Goal: Transaction & Acquisition: Obtain resource

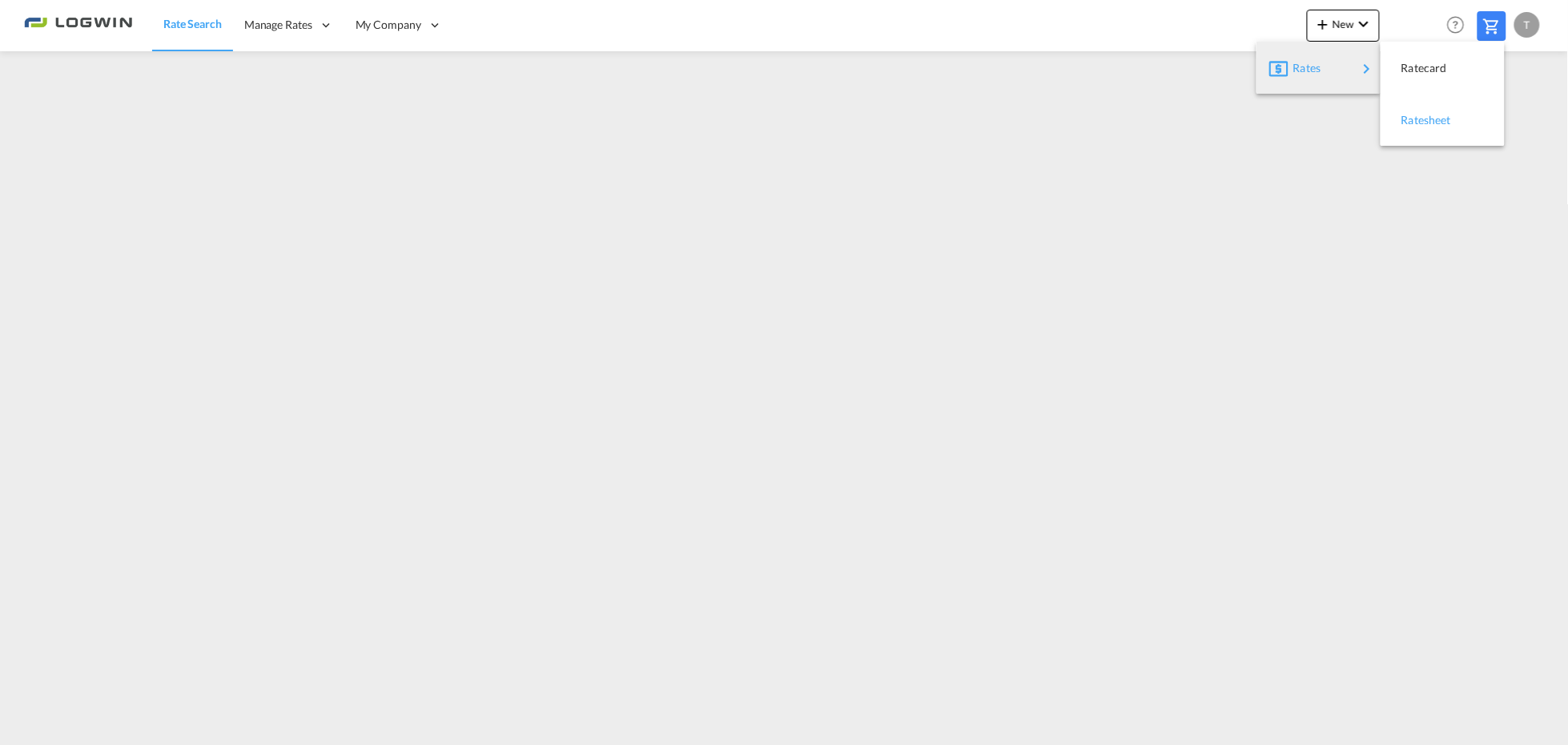
click at [1419, 117] on span "Ratesheet" at bounding box center [1410, 120] width 18 height 32
click at [193, 19] on span "Rate Search" at bounding box center [192, 25] width 57 height 14
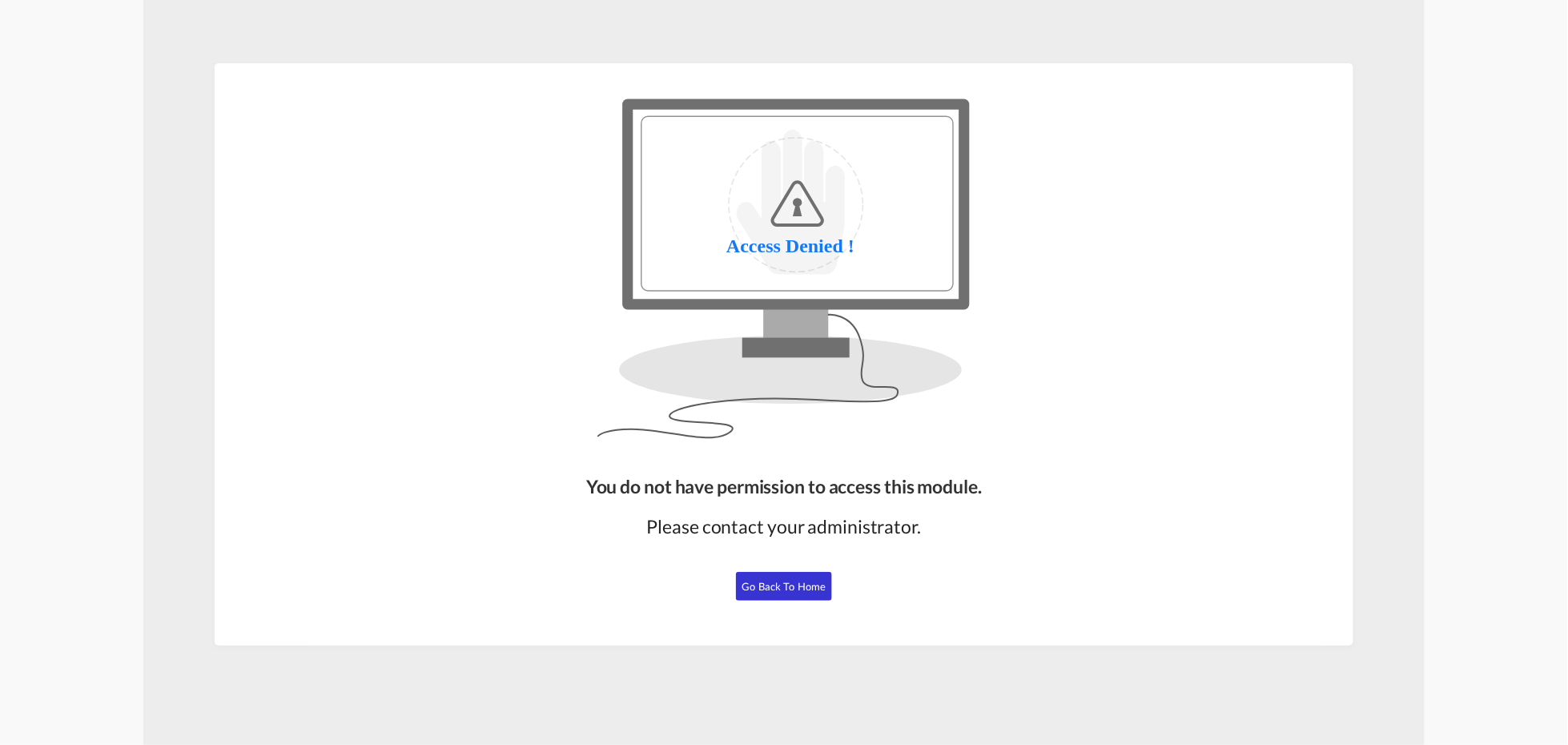
click at [794, 595] on button "Go Back to Home" at bounding box center [783, 586] width 96 height 29
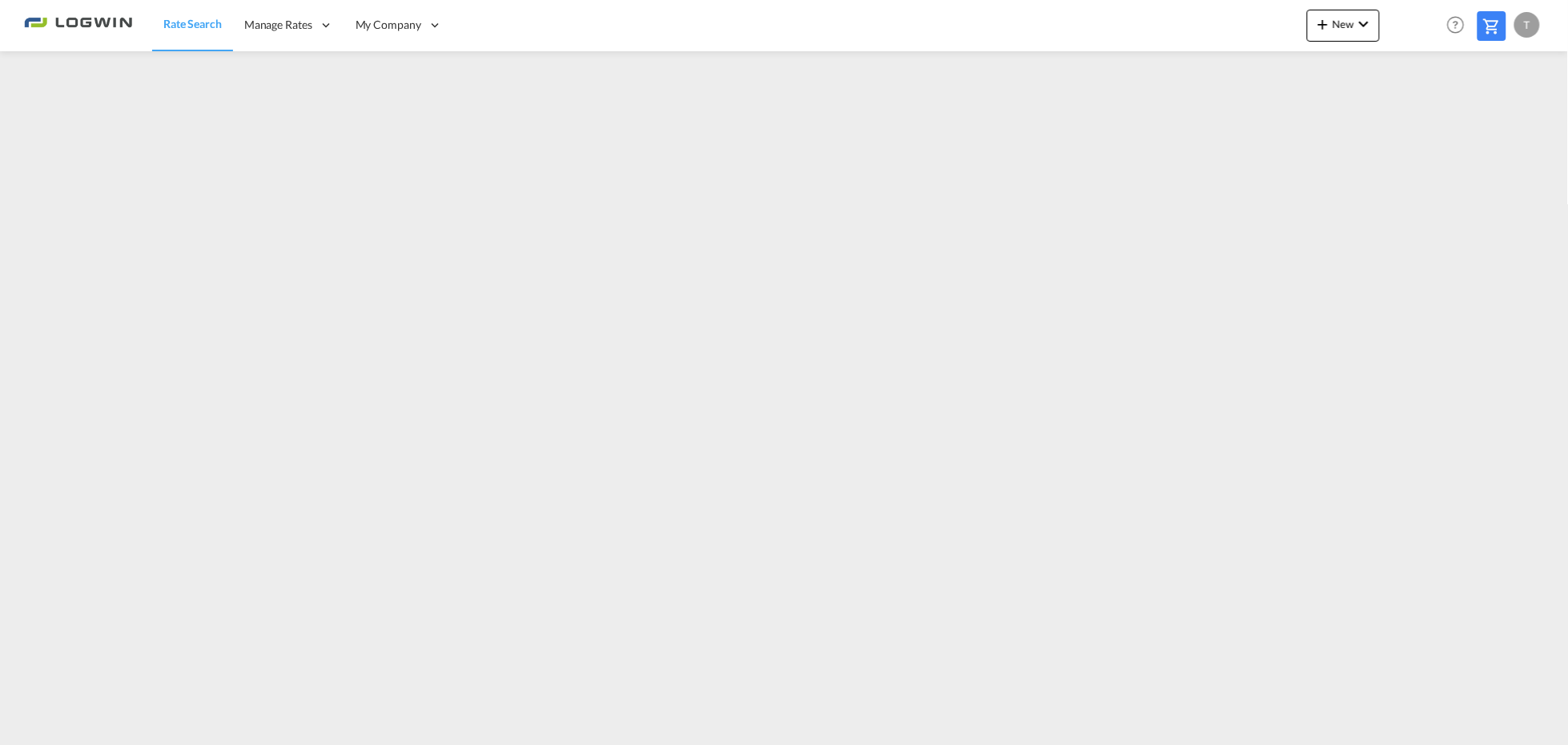
click at [189, 25] on span "Rate Search" at bounding box center [192, 24] width 58 height 14
click at [1535, 27] on div "T" at bounding box center [1528, 25] width 26 height 26
click at [1488, 125] on button "Logout" at bounding box center [1509, 123] width 104 height 32
